Goal: Obtain resource: Download file/media

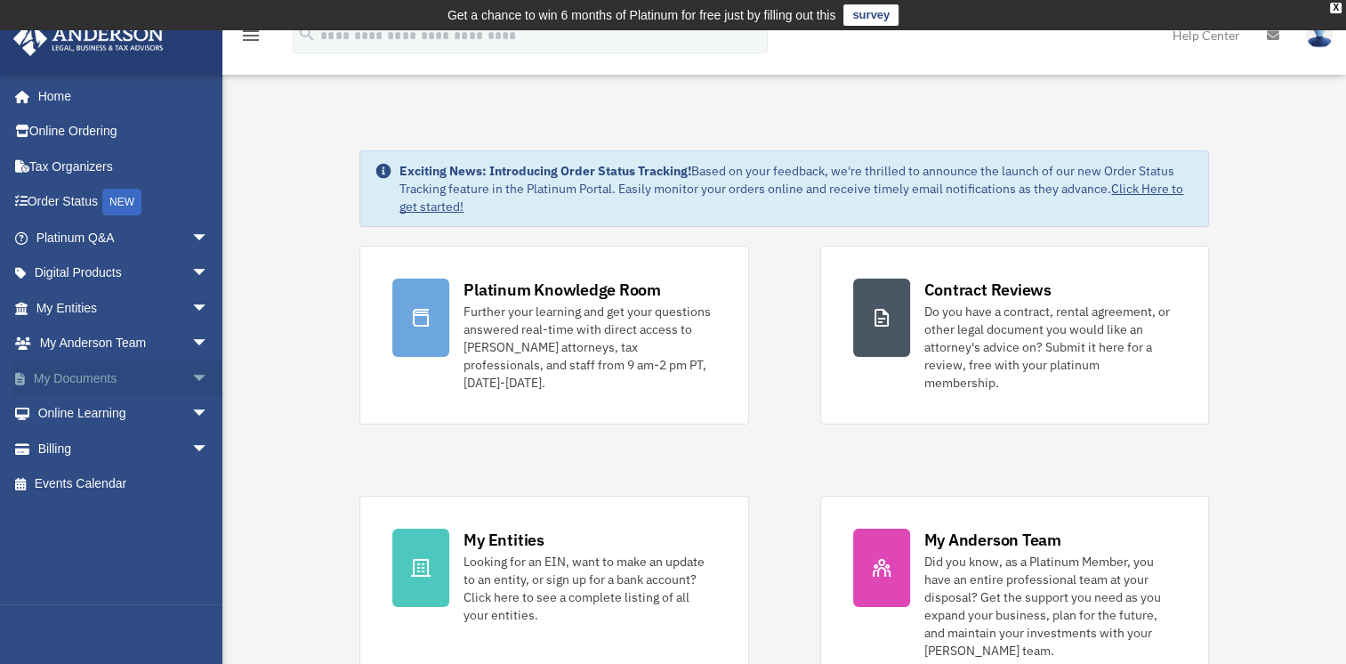
click at [191, 370] on span "arrow_drop_down" at bounding box center [209, 378] width 36 height 36
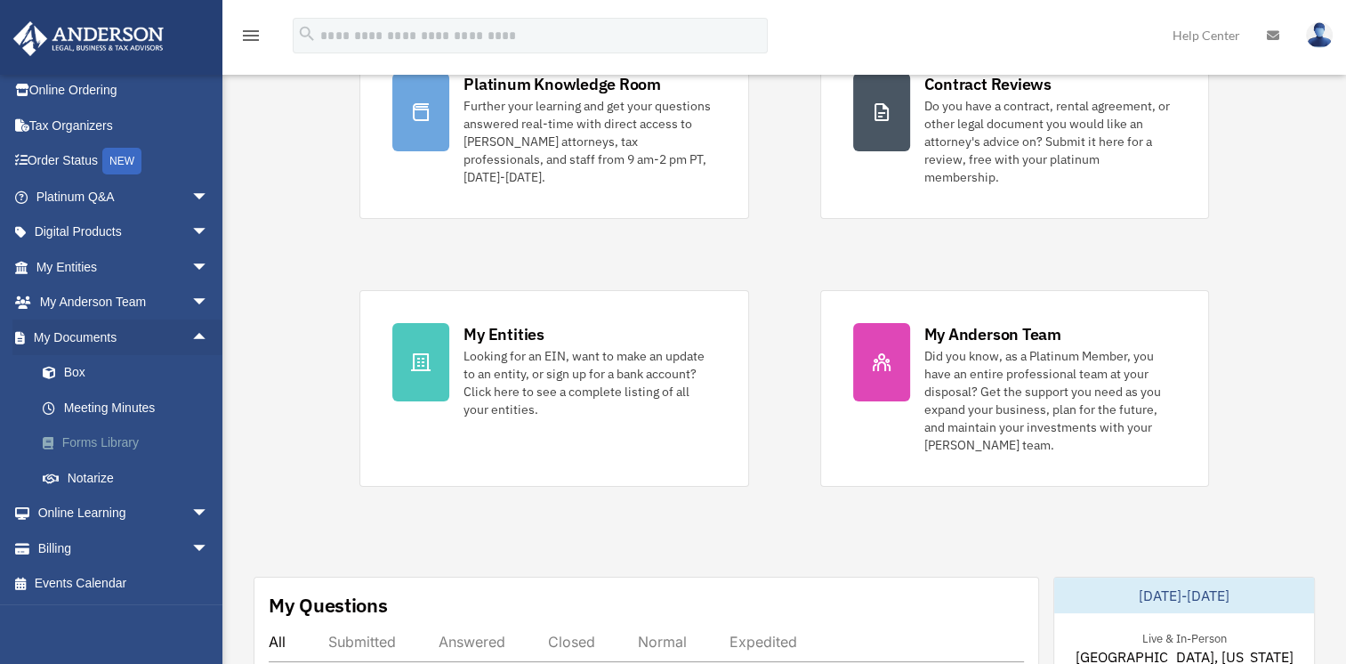
scroll to position [267, 0]
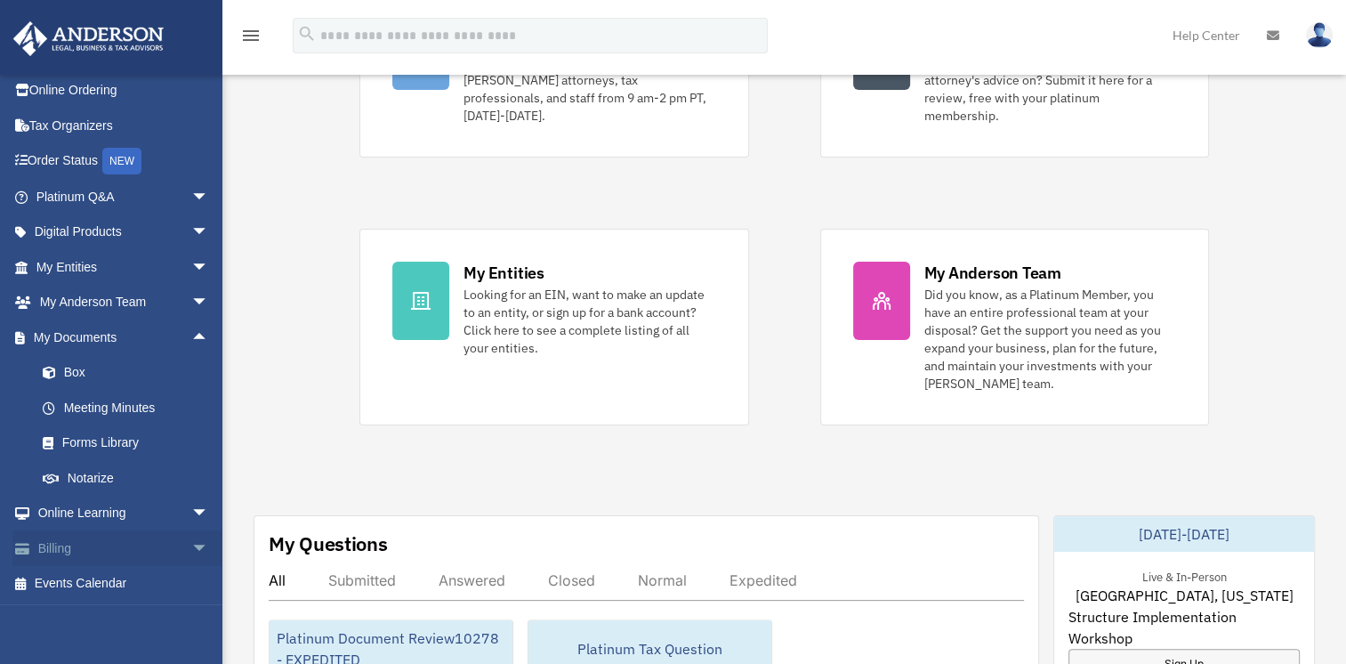
click at [191, 544] on span "arrow_drop_down" at bounding box center [209, 548] width 36 height 36
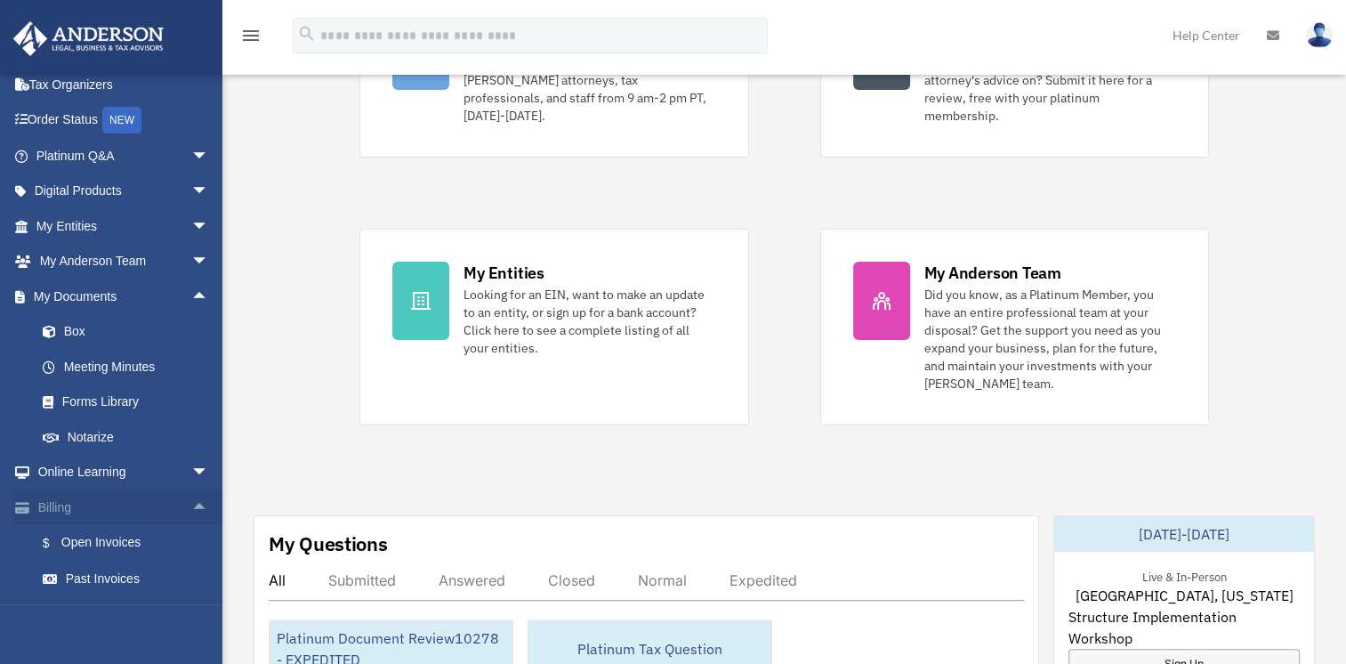
scroll to position [130, 0]
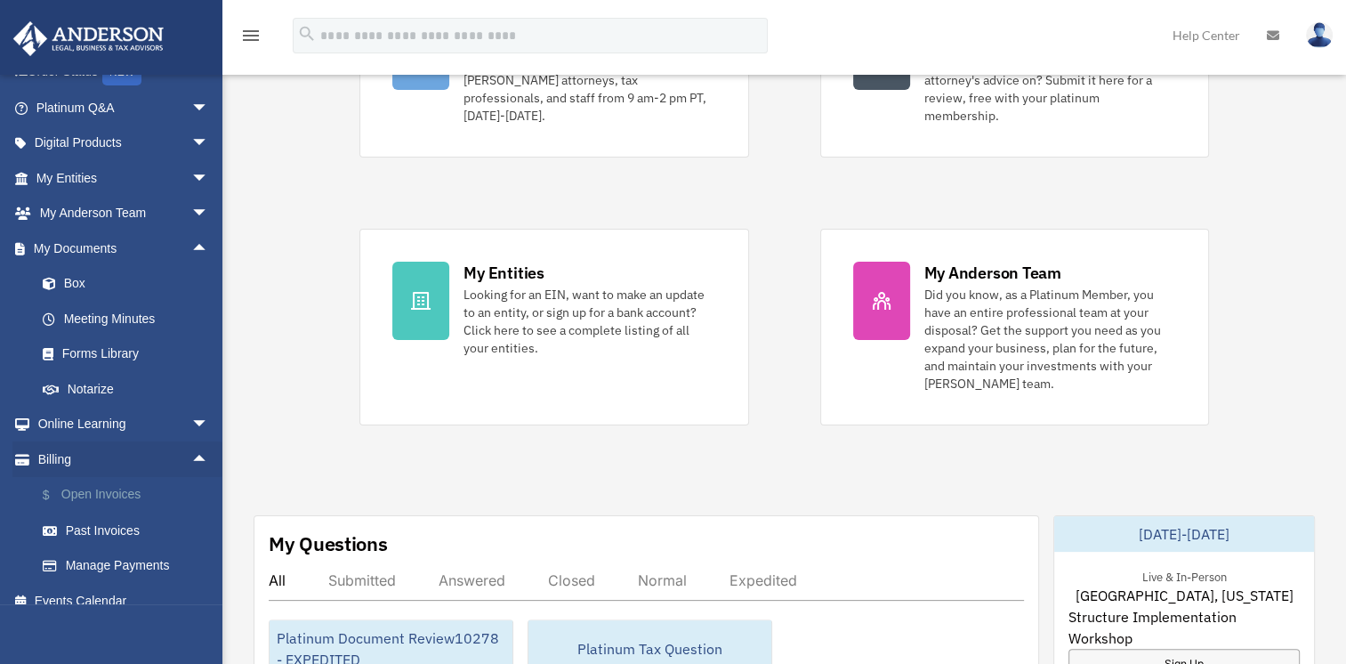
click at [106, 486] on link "$ Open Invoices" at bounding box center [130, 495] width 211 height 36
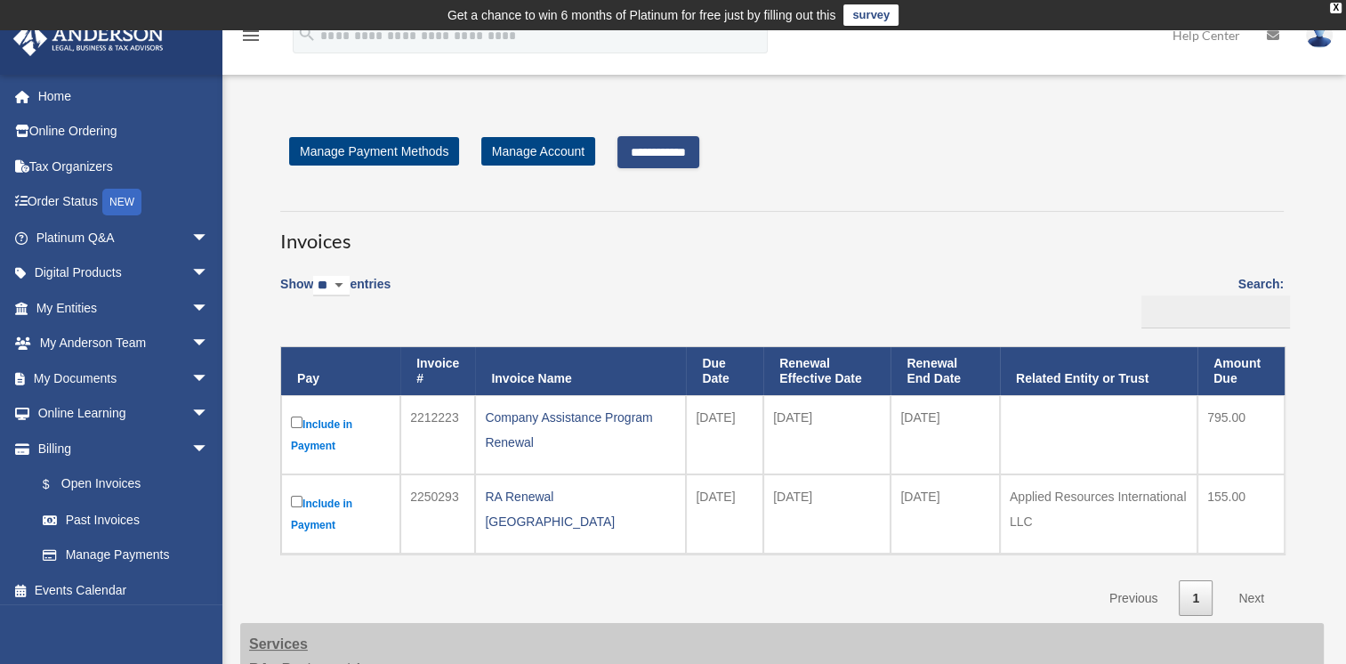
click at [699, 151] on input "**********" at bounding box center [658, 152] width 82 height 32
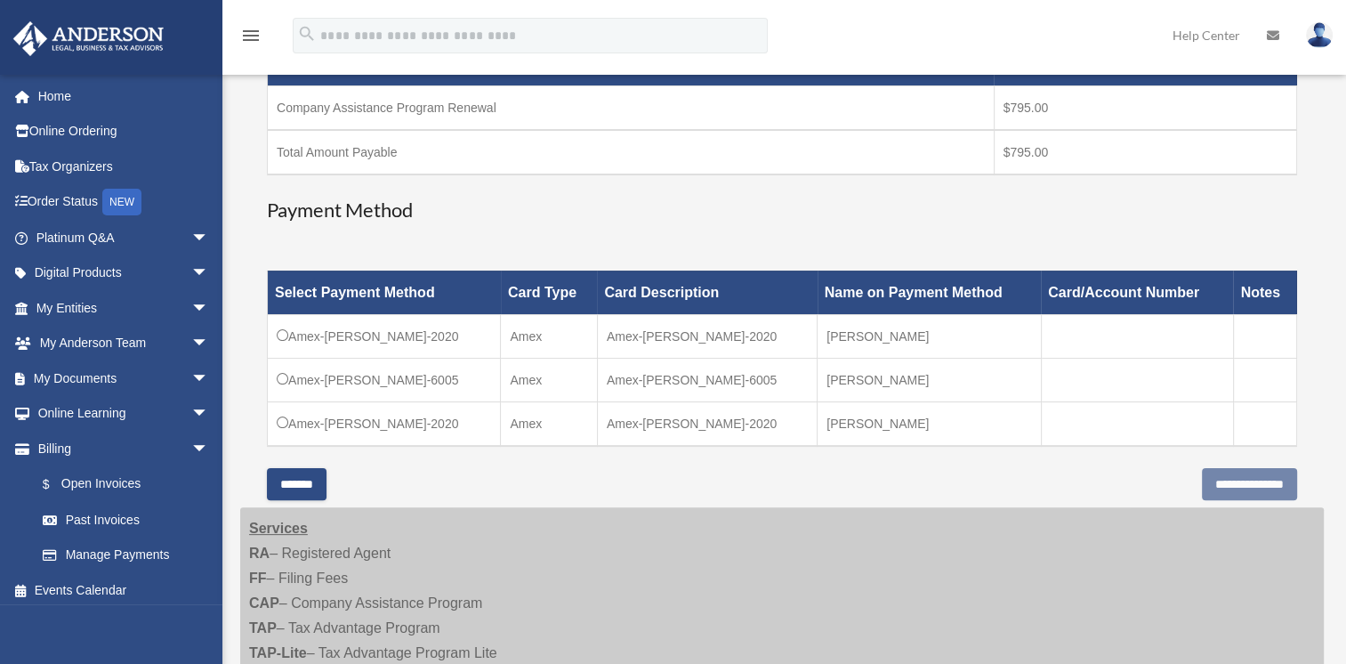
scroll to position [356, 0]
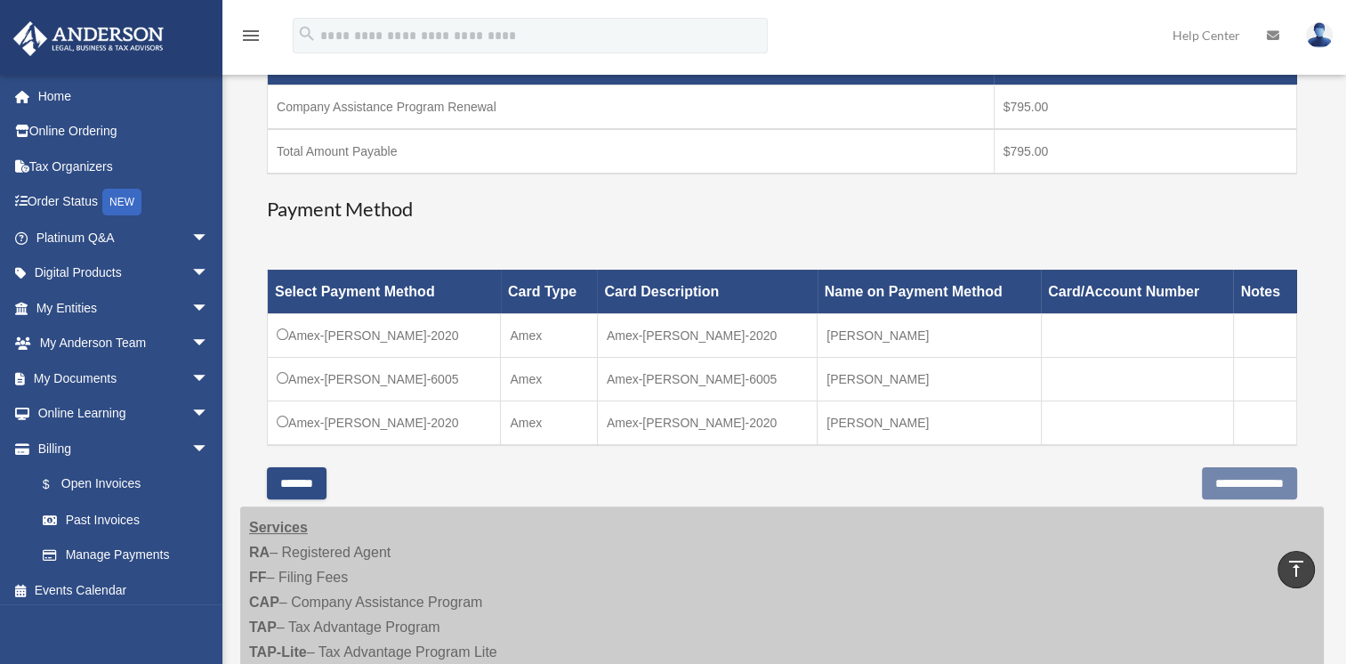
click at [680, 425] on td "Amex-Martha-Corthell-2020" at bounding box center [707, 422] width 220 height 44
click at [1238, 476] on input "**********" at bounding box center [1249, 483] width 95 height 32
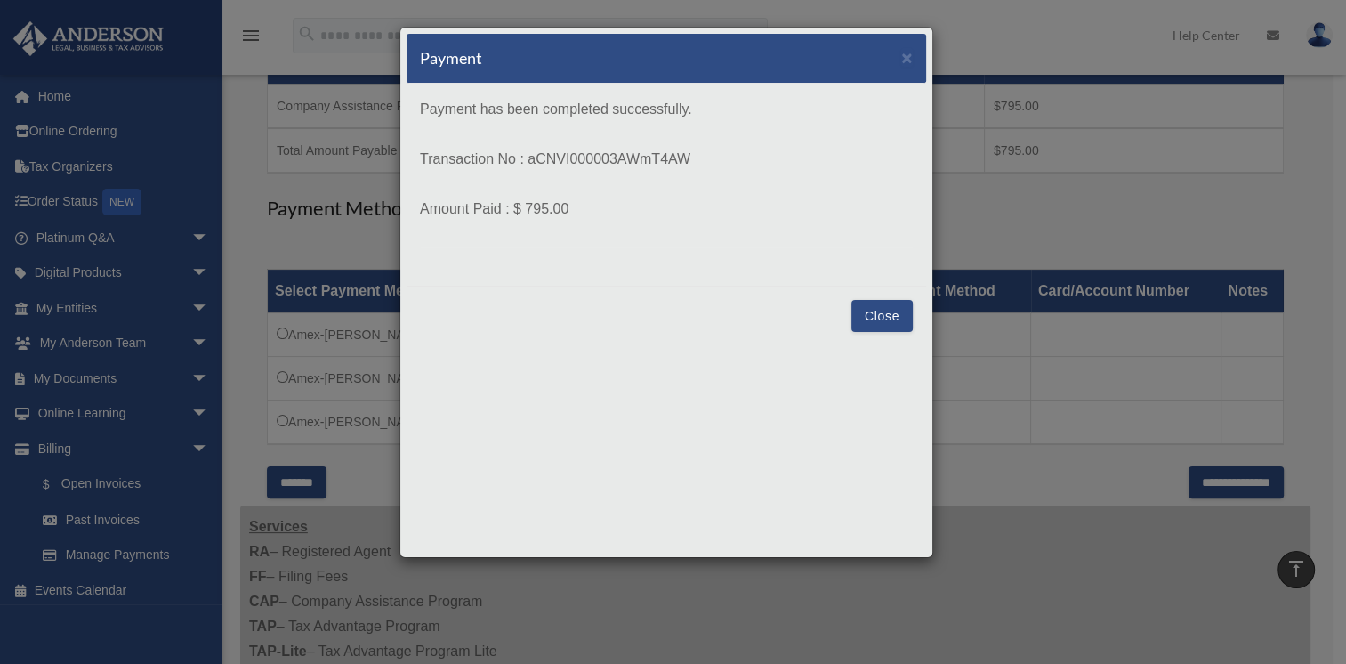
click at [879, 323] on button "Close" at bounding box center [881, 316] width 61 height 32
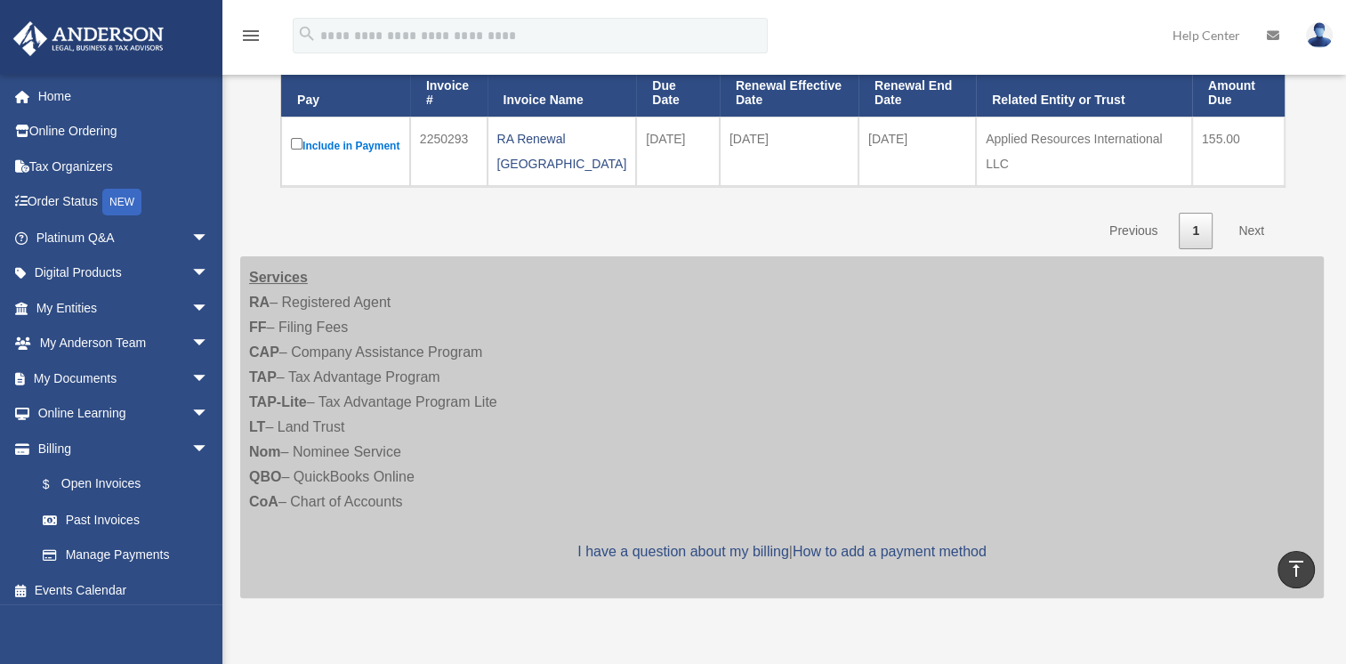
scroll to position [119, 0]
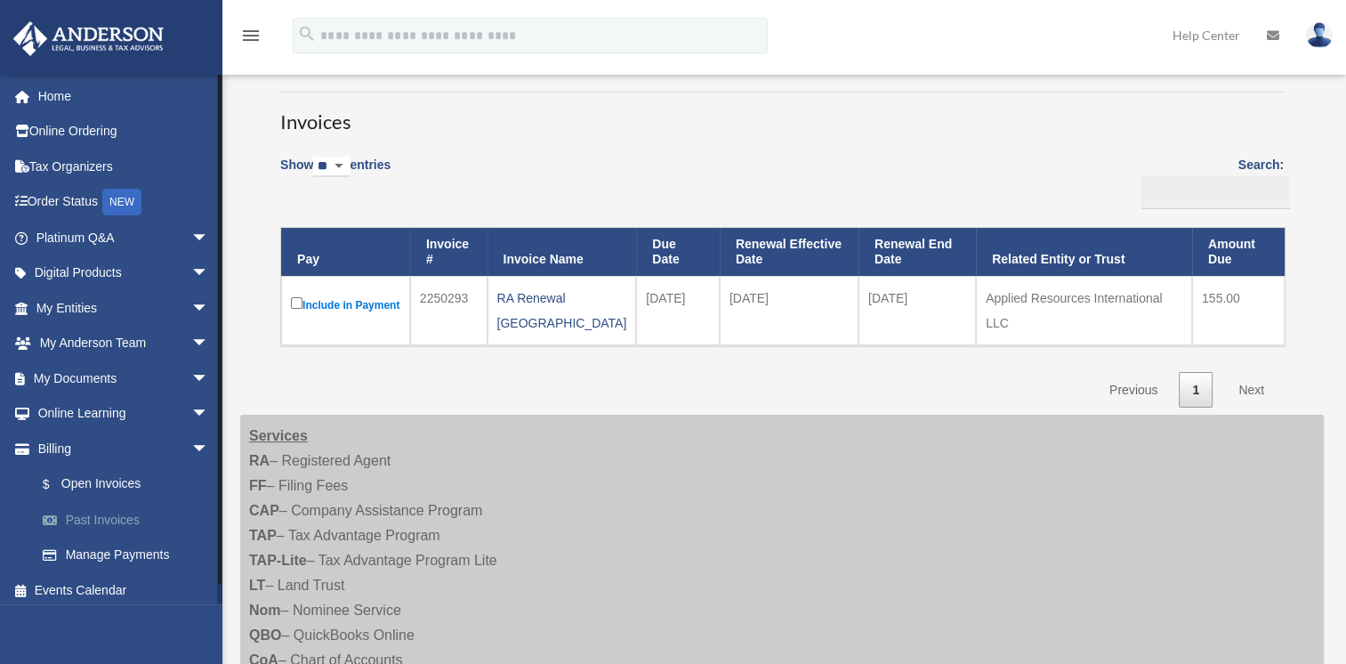
click at [97, 517] on link "Past Invoices" at bounding box center [130, 520] width 211 height 36
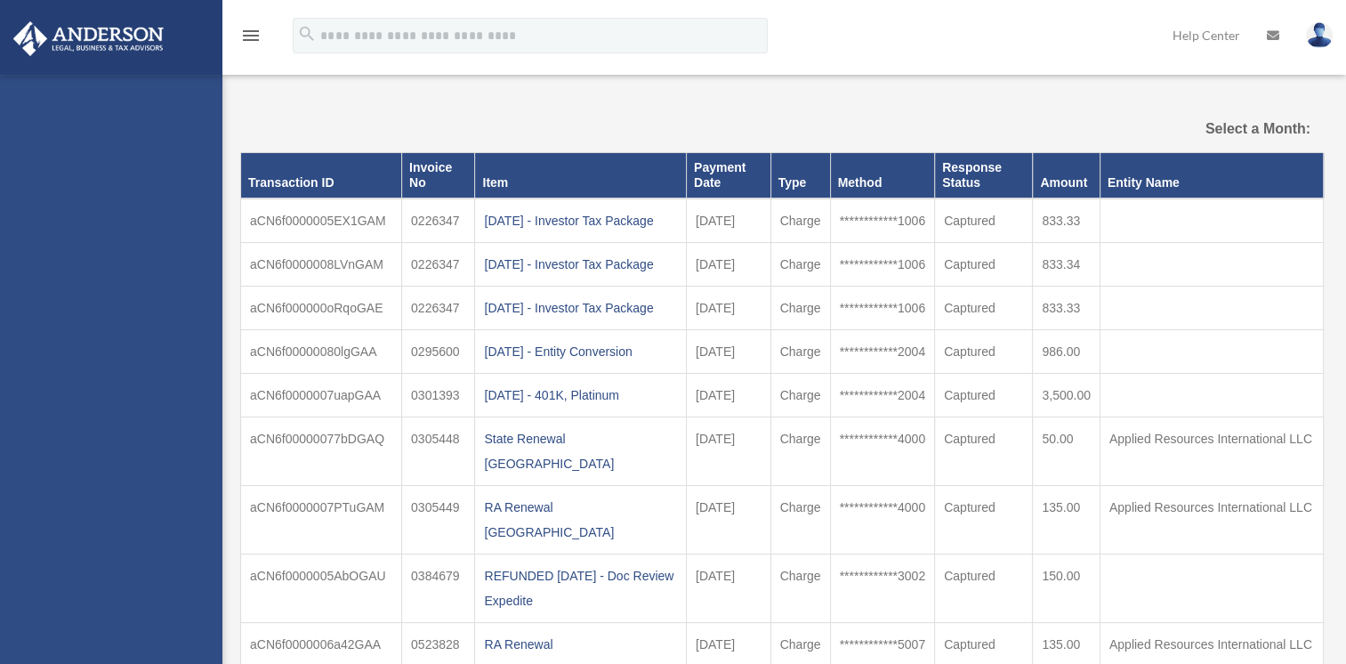
select select
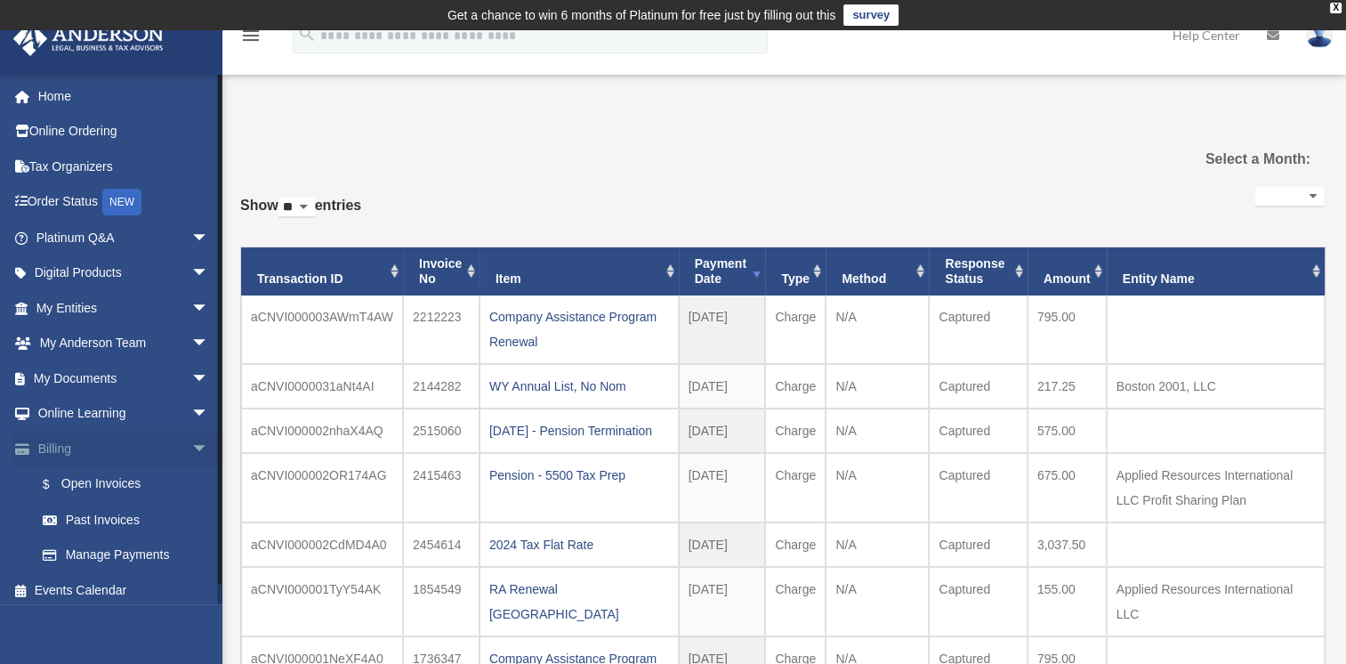
click at [191, 450] on span "arrow_drop_down" at bounding box center [209, 449] width 36 height 36
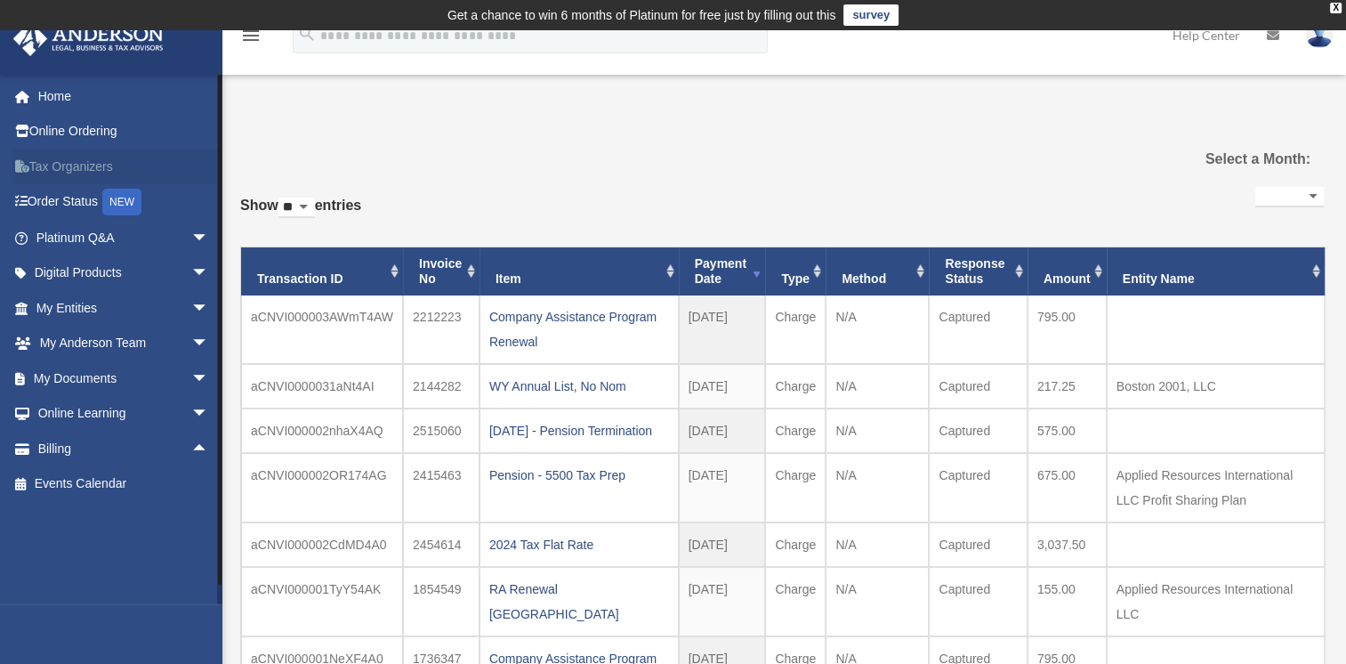
click at [47, 160] on link "Tax Organizers" at bounding box center [123, 167] width 223 height 36
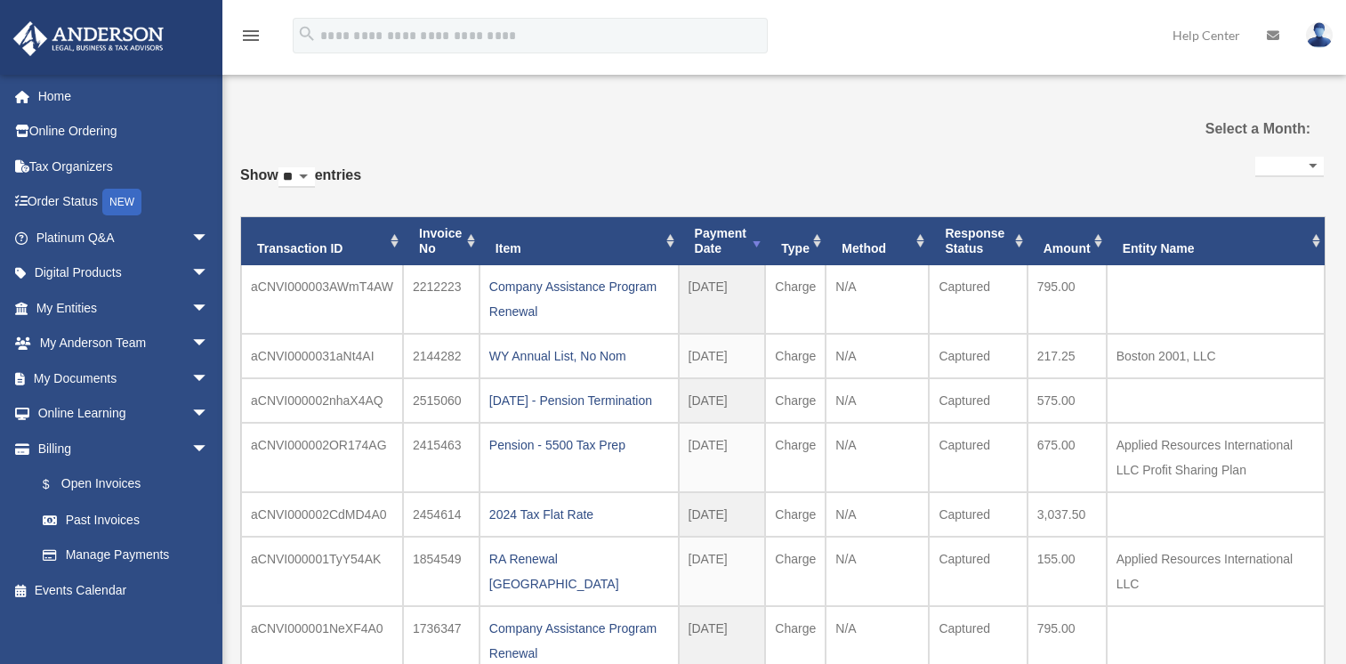
select select
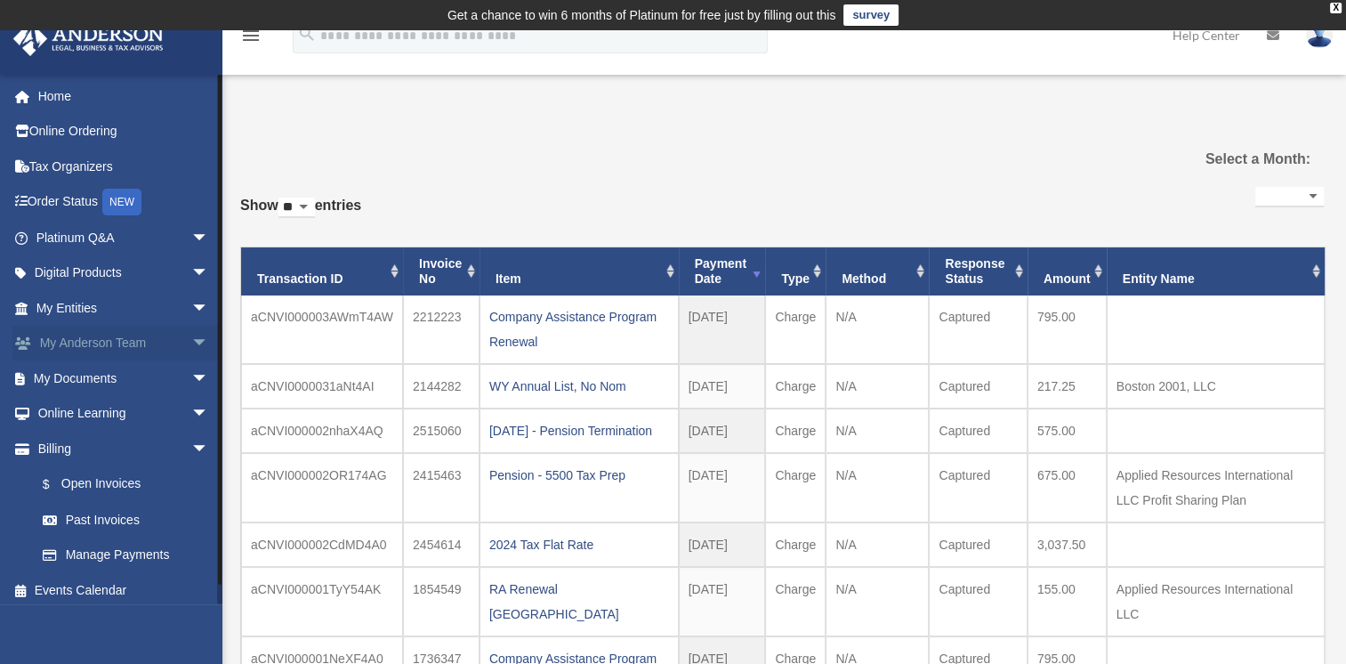
click at [191, 343] on span "arrow_drop_down" at bounding box center [209, 344] width 36 height 36
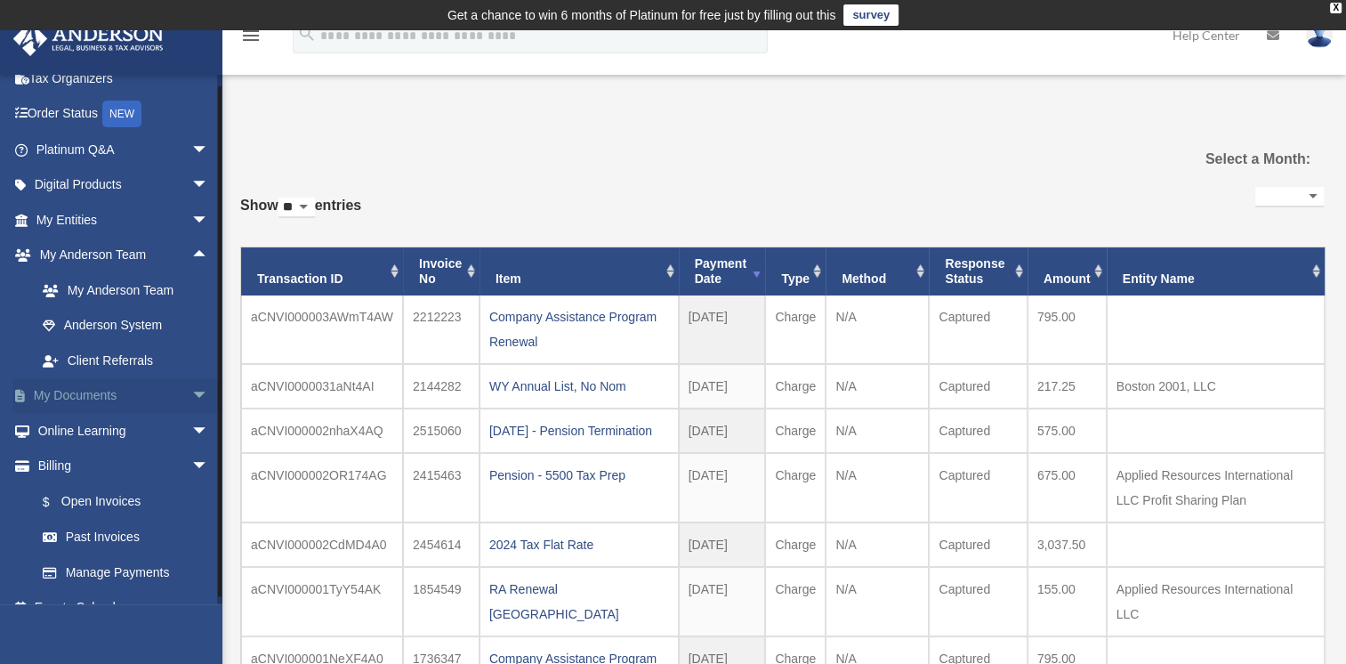
scroll to position [112, 0]
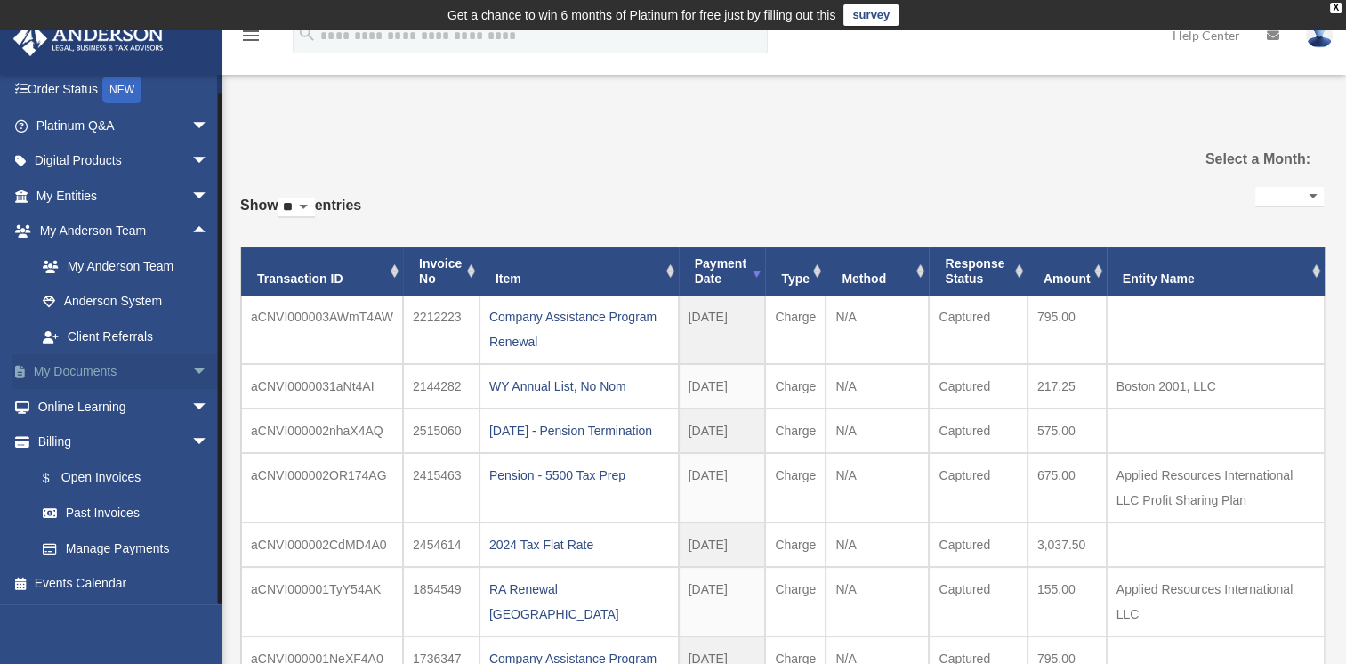
click at [191, 368] on span "arrow_drop_down" at bounding box center [209, 372] width 36 height 36
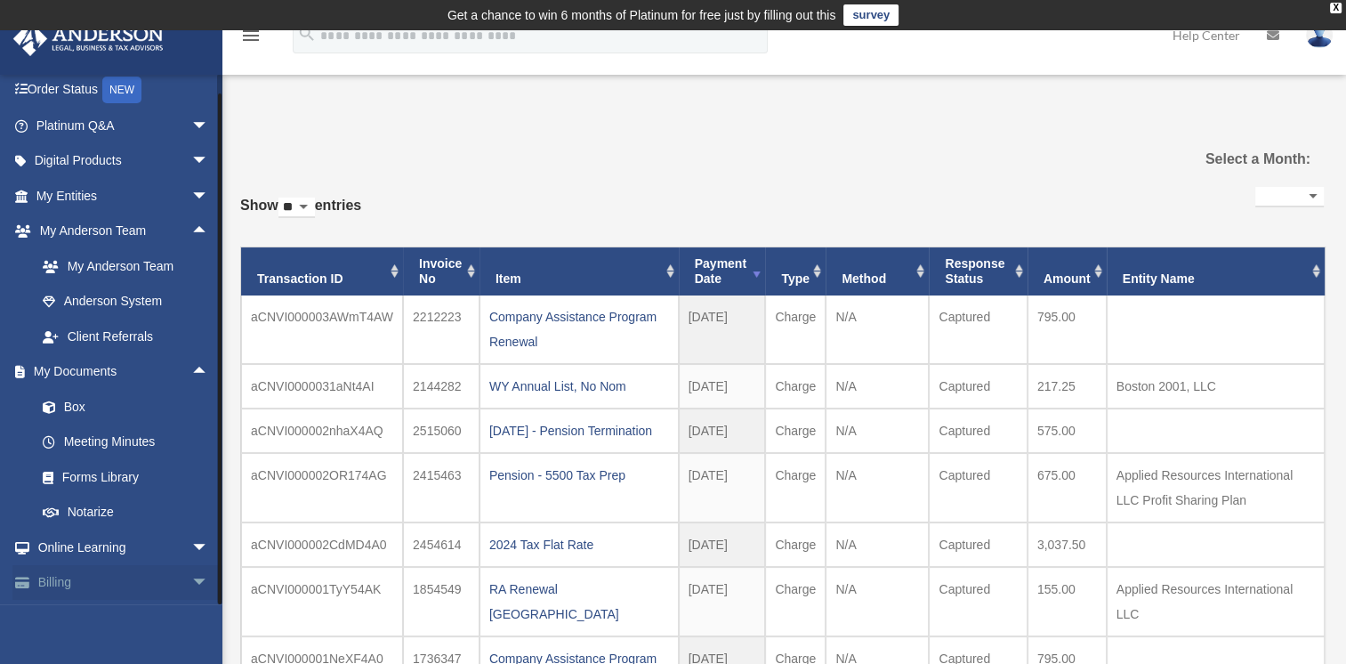
click at [191, 578] on span "arrow_drop_down" at bounding box center [209, 583] width 36 height 36
click at [75, 408] on link "Box" at bounding box center [130, 407] width 211 height 36
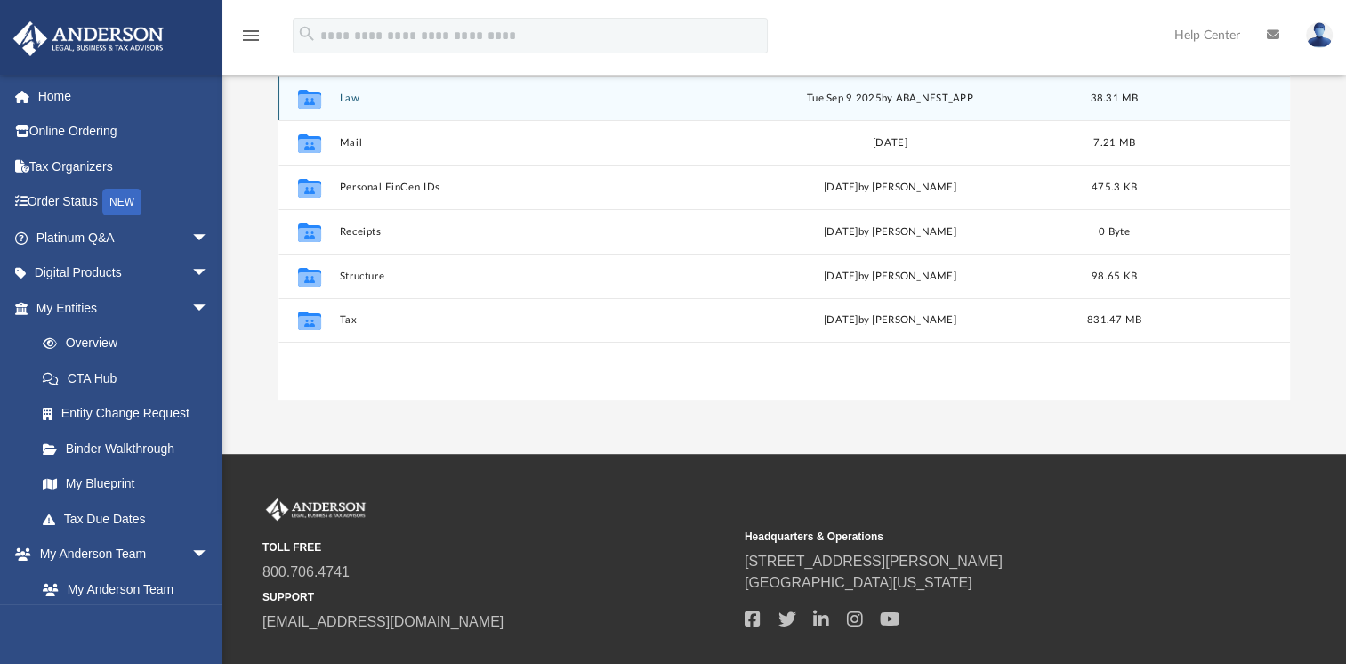
scroll to position [356, 0]
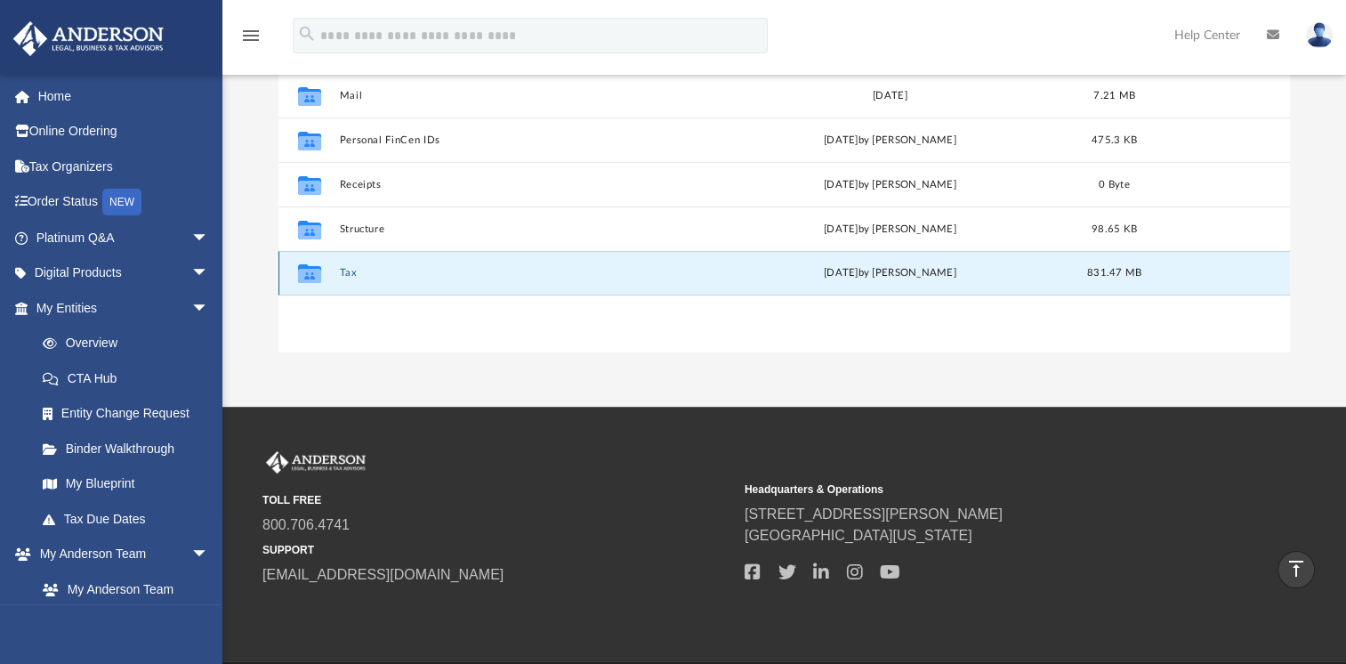
click at [344, 268] on button "Tax" at bounding box center [521, 273] width 362 height 12
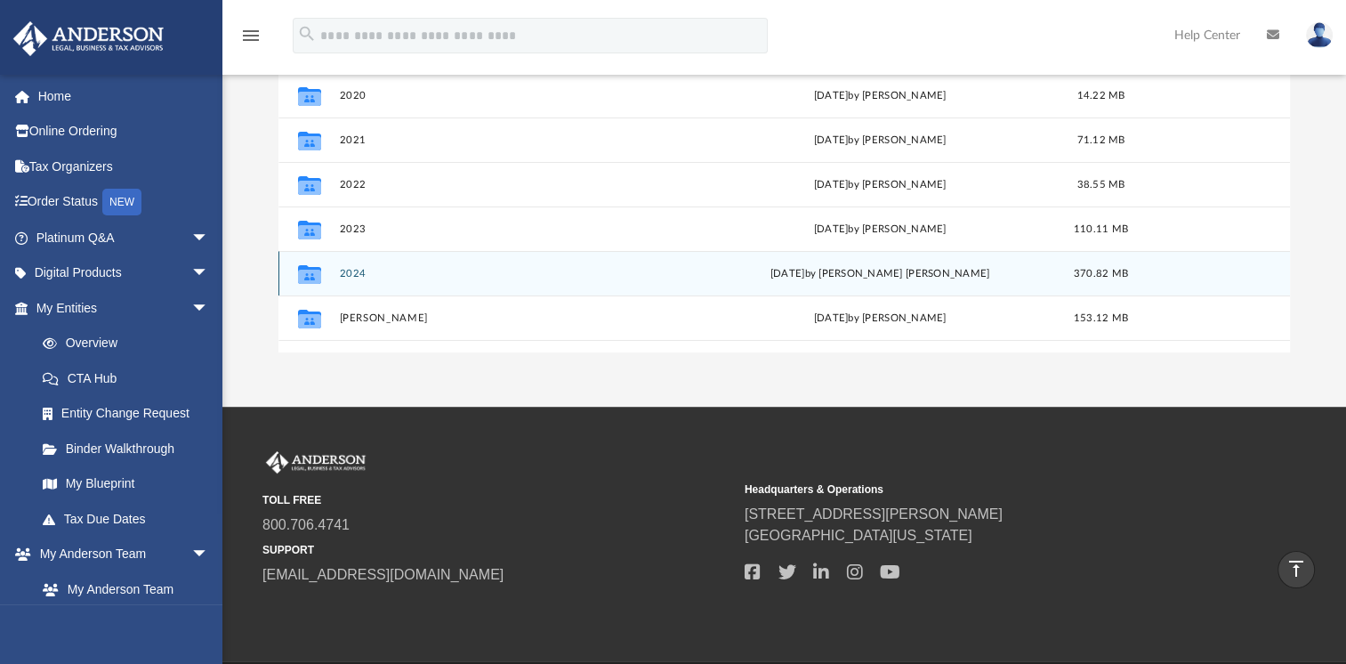
scroll to position [340, 0]
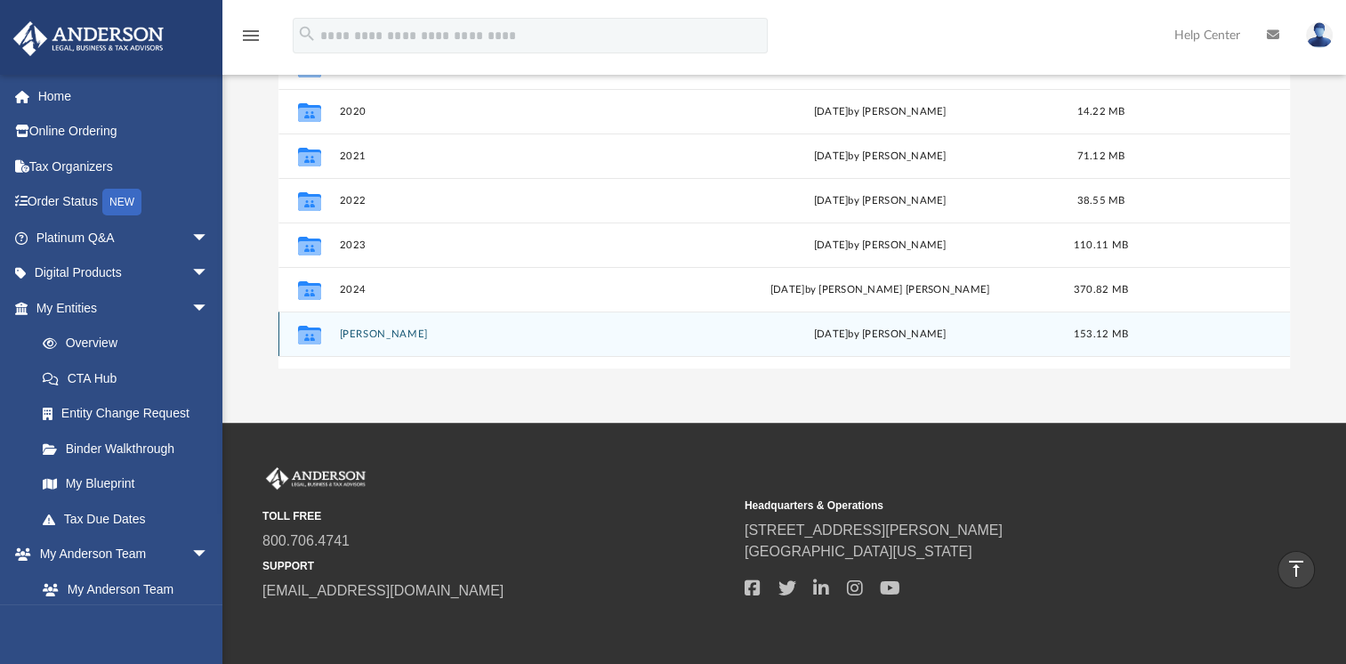
click at [361, 334] on button "[PERSON_NAME]" at bounding box center [517, 334] width 355 height 12
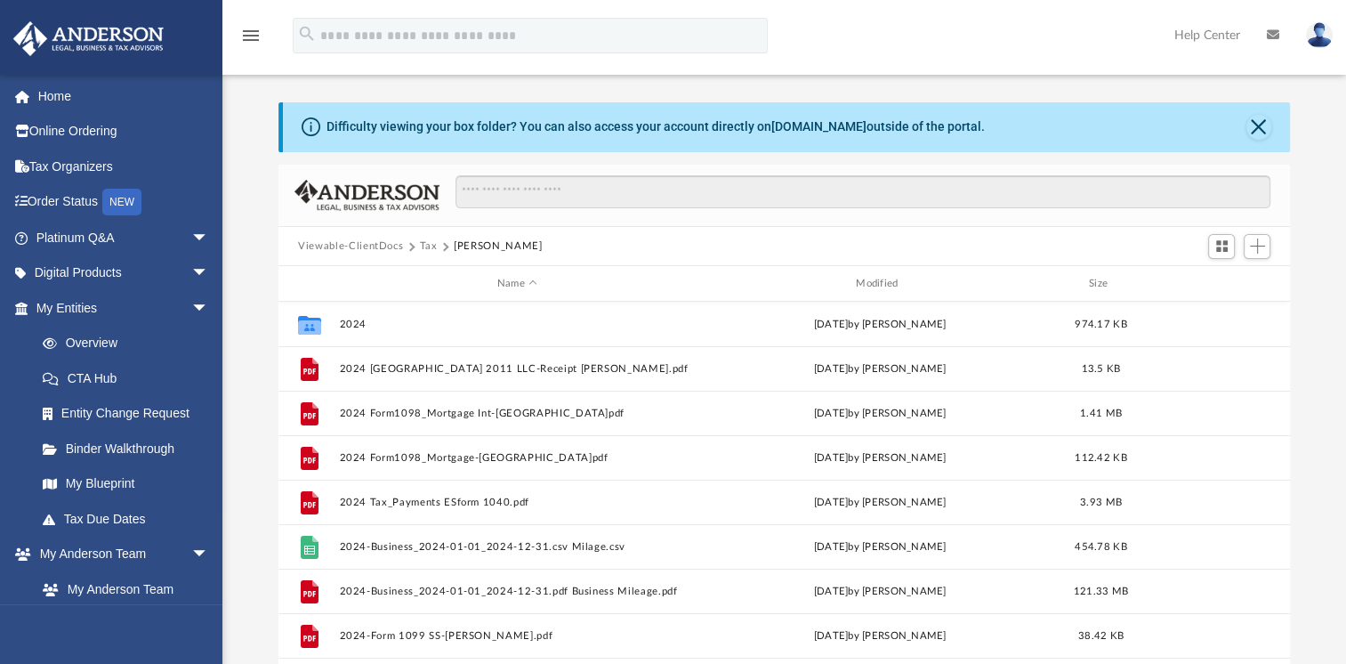
scroll to position [0, 0]
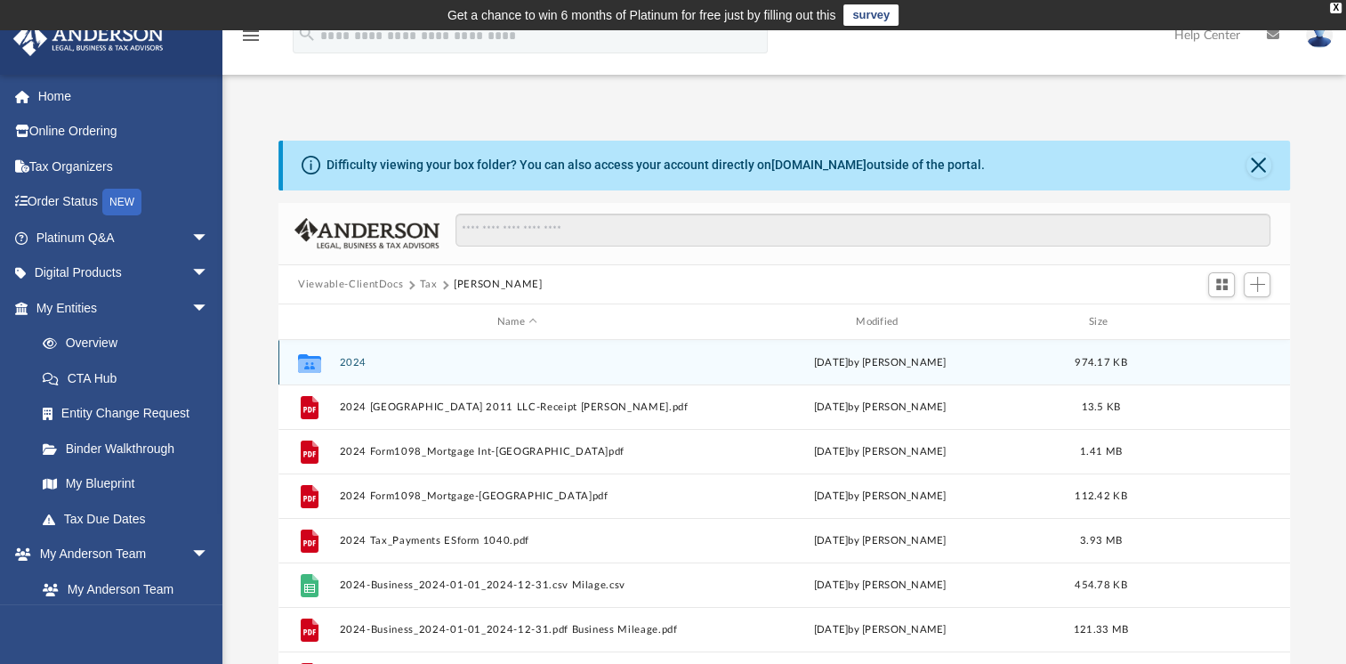
click at [351, 362] on button "2024" at bounding box center [517, 363] width 355 height 12
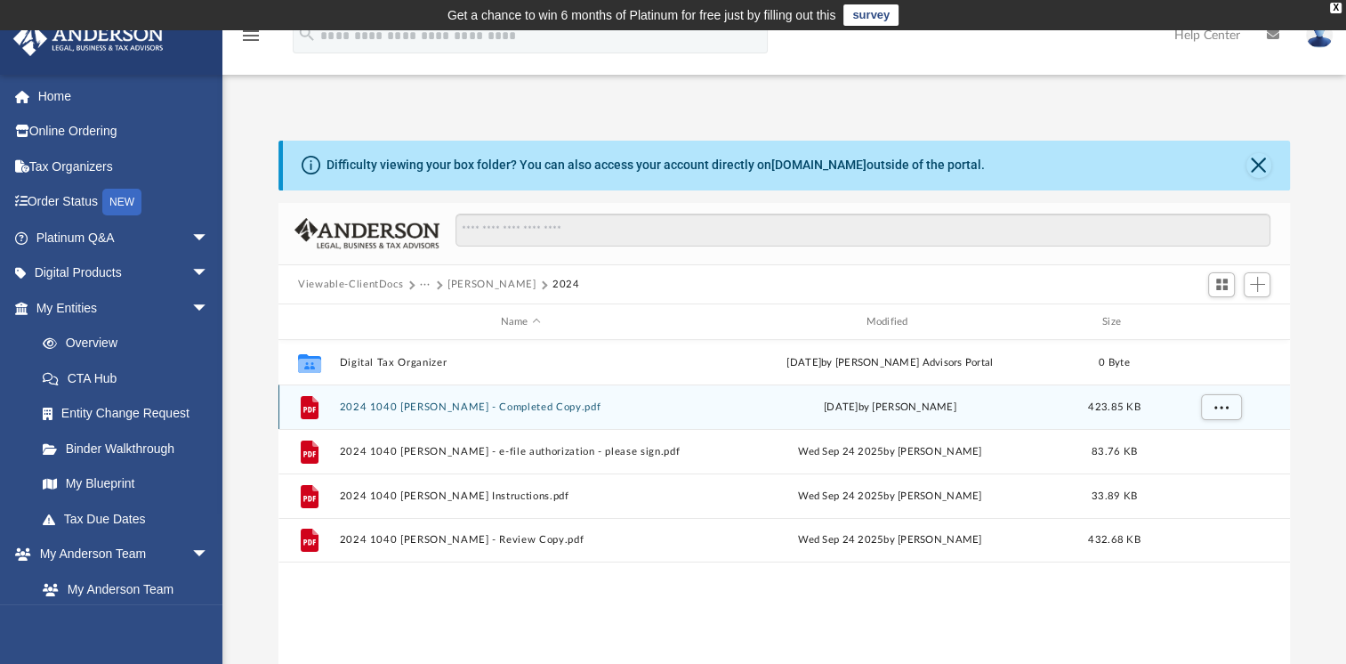
click at [420, 413] on div "File 2024 1040 [PERSON_NAME] - Completed Copy.pdf [DATE] by [PERSON_NAME] 423.8…" at bounding box center [783, 406] width 1011 height 44
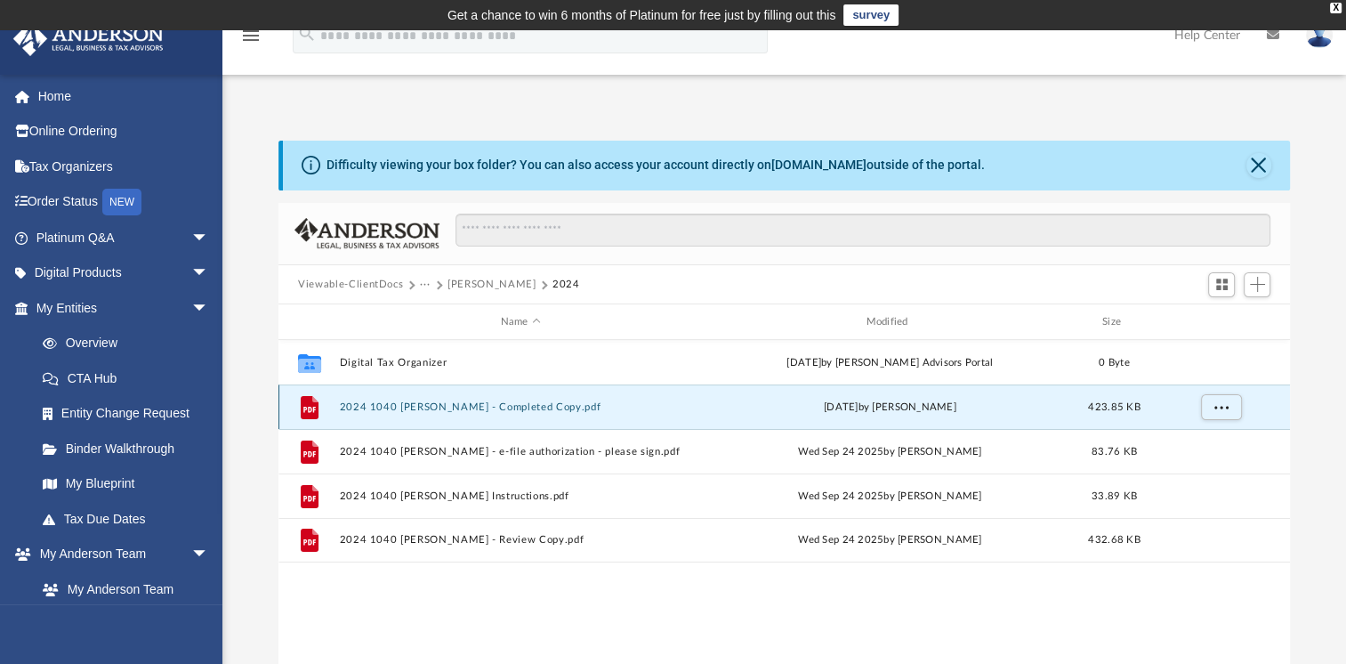
click at [374, 402] on button "2024 1040 [PERSON_NAME] - Completed Copy.pdf" at bounding box center [521, 407] width 362 height 12
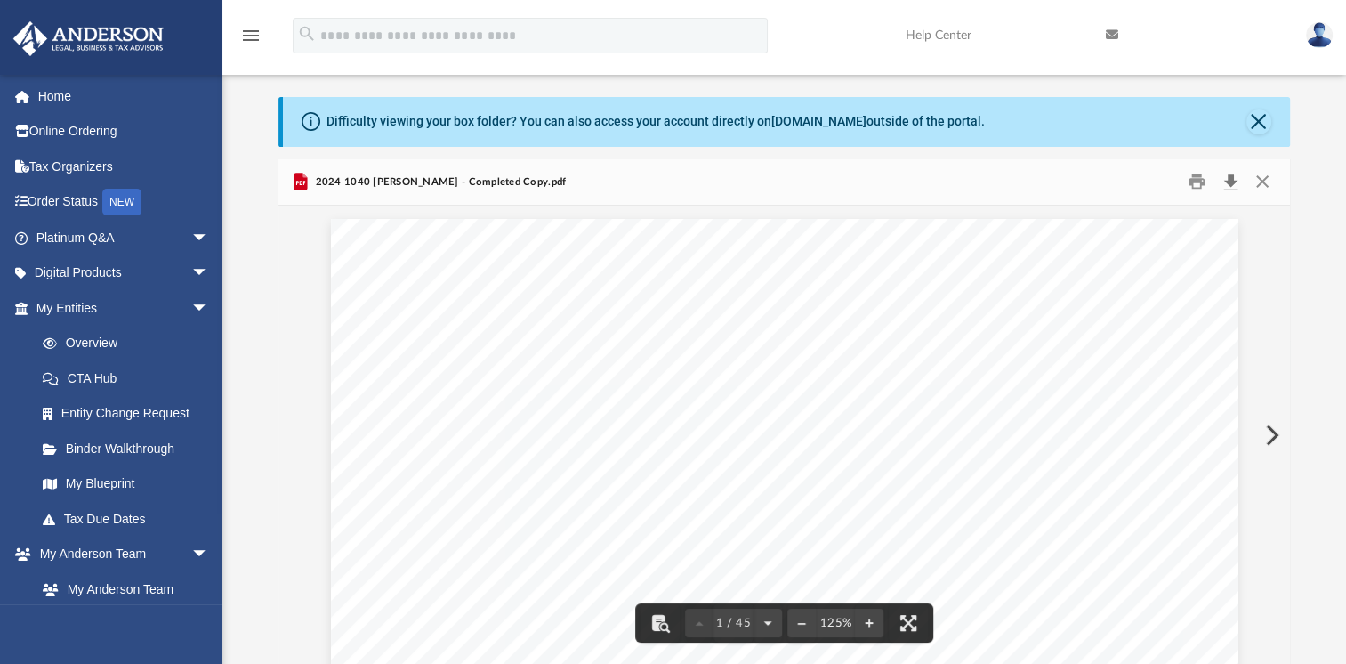
click at [1231, 183] on button "Download" at bounding box center [1230, 182] width 32 height 28
